Goal: Obtain resource: Download file/media

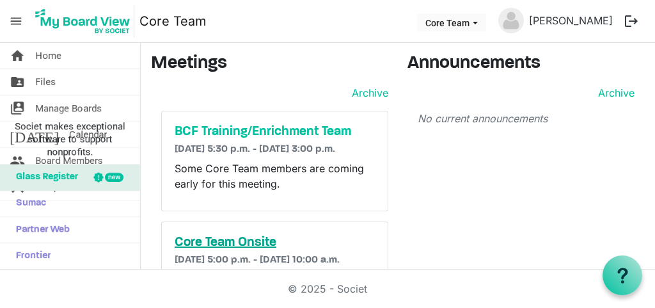
click at [191, 250] on h5 "Core Team Onsite" at bounding box center [275, 242] width 200 height 15
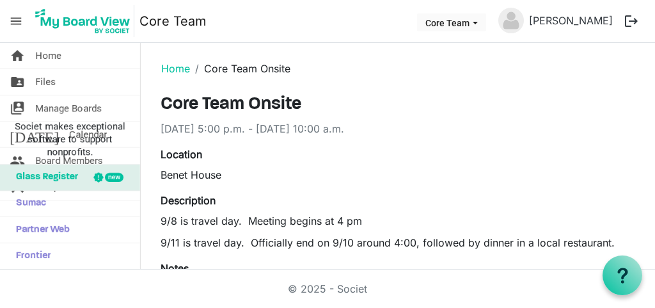
click at [360, 174] on div "Benet House" at bounding box center [398, 174] width 475 height 15
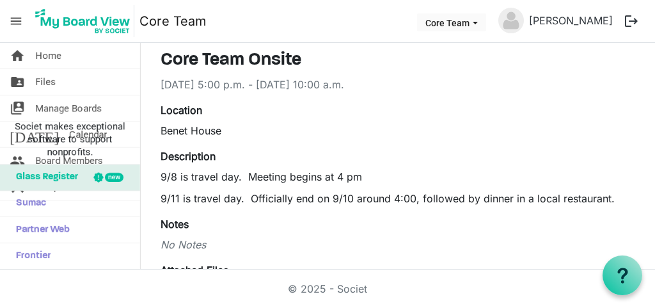
scroll to position [47, 0]
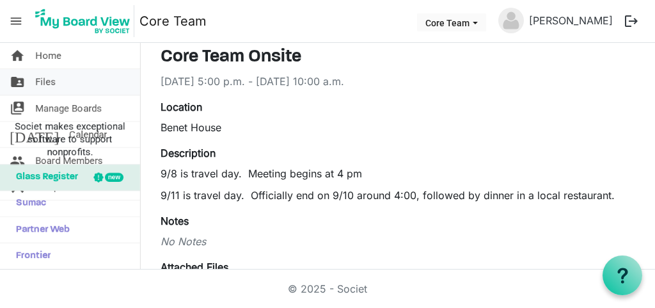
click at [44, 82] on span "Files" at bounding box center [45, 82] width 20 height 26
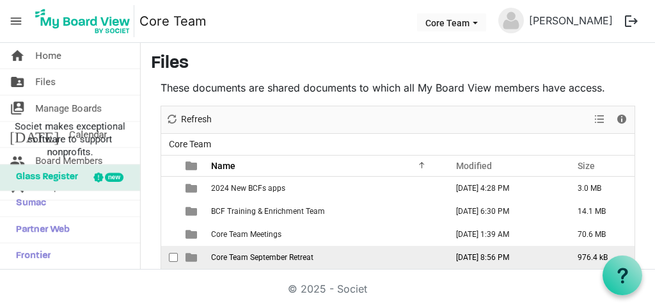
click at [299, 260] on span "Core Team September Retreat" at bounding box center [262, 257] width 102 height 9
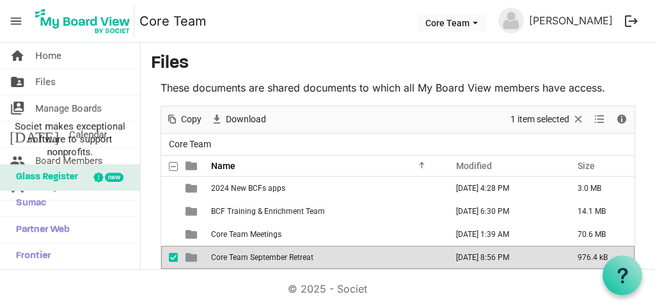
click at [299, 260] on span "Core Team September Retreat" at bounding box center [262, 257] width 102 height 9
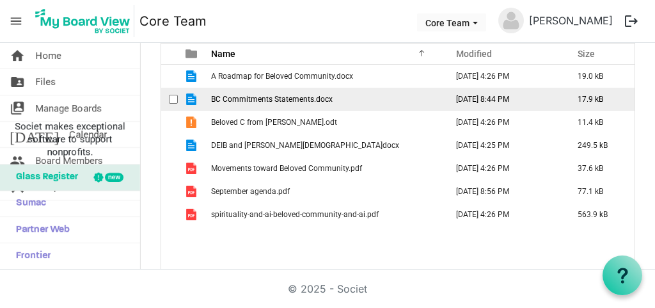
click at [274, 100] on span "BC Commitments Statements.docx" at bounding box center [272, 99] width 122 height 9
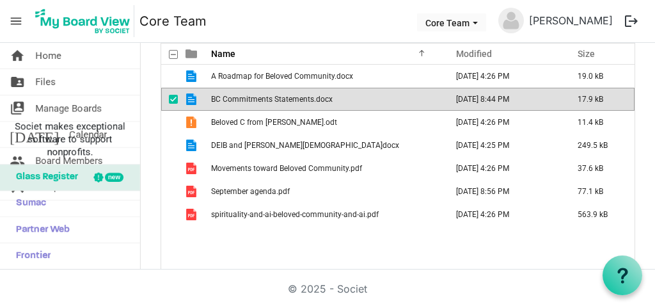
click at [274, 100] on span "BC Commitments Statements.docx" at bounding box center [272, 99] width 122 height 9
